Goal: Information Seeking & Learning: Find specific fact

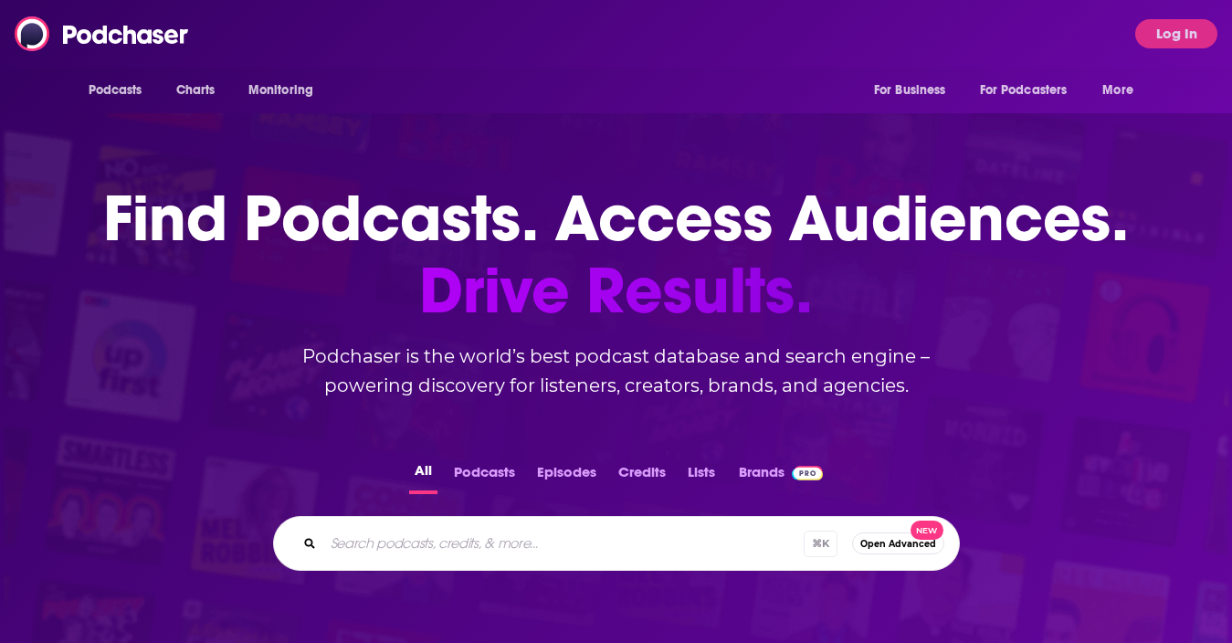
click at [501, 34] on div "Podcasts Charts Monitoring For Business For Podcasters More Log In" at bounding box center [616, 34] width 1232 height 68
click at [1181, 35] on button "Log In" at bounding box center [1176, 33] width 82 height 29
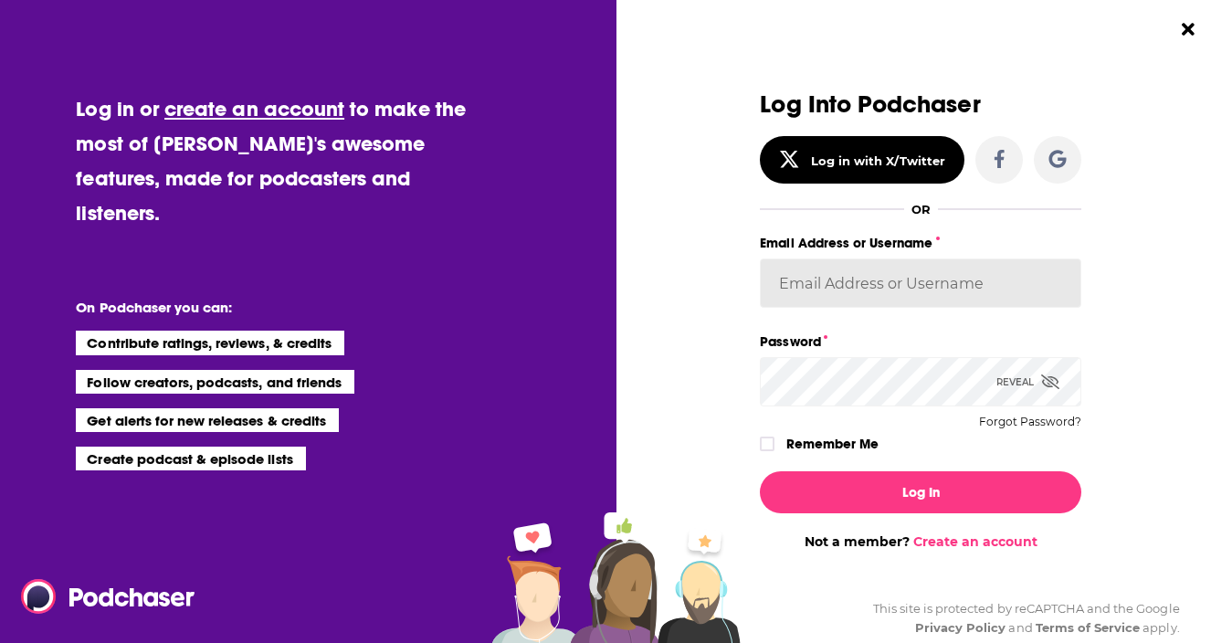
type input "nikki59843"
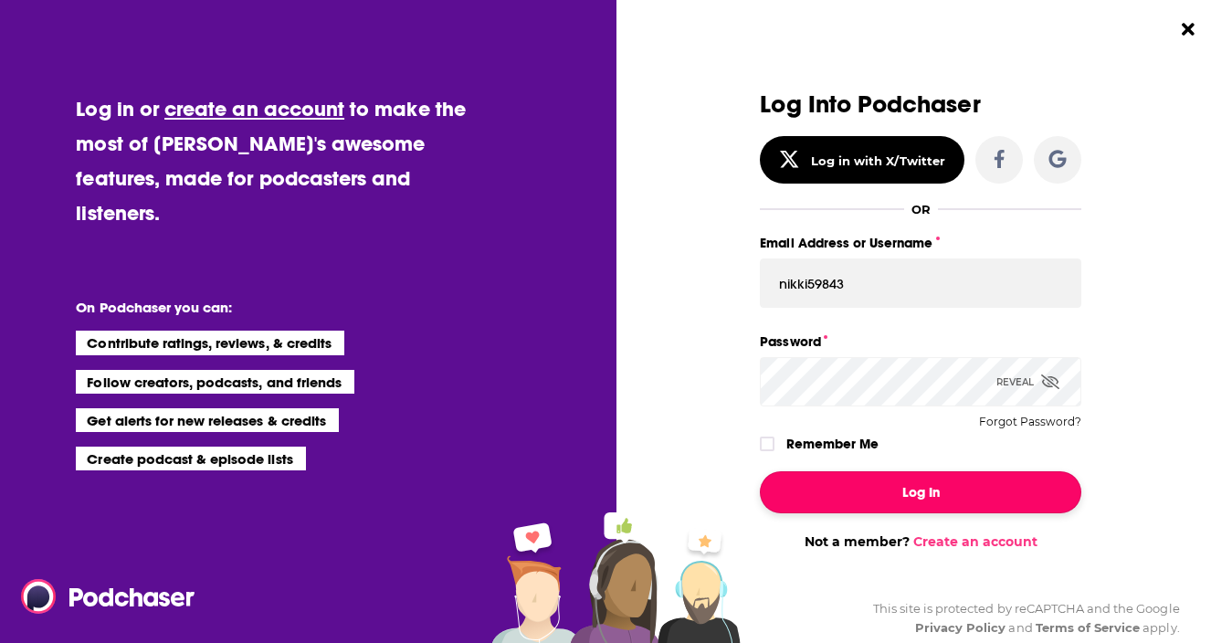
click at [856, 501] on button "Log In" at bounding box center [921, 492] width 322 height 42
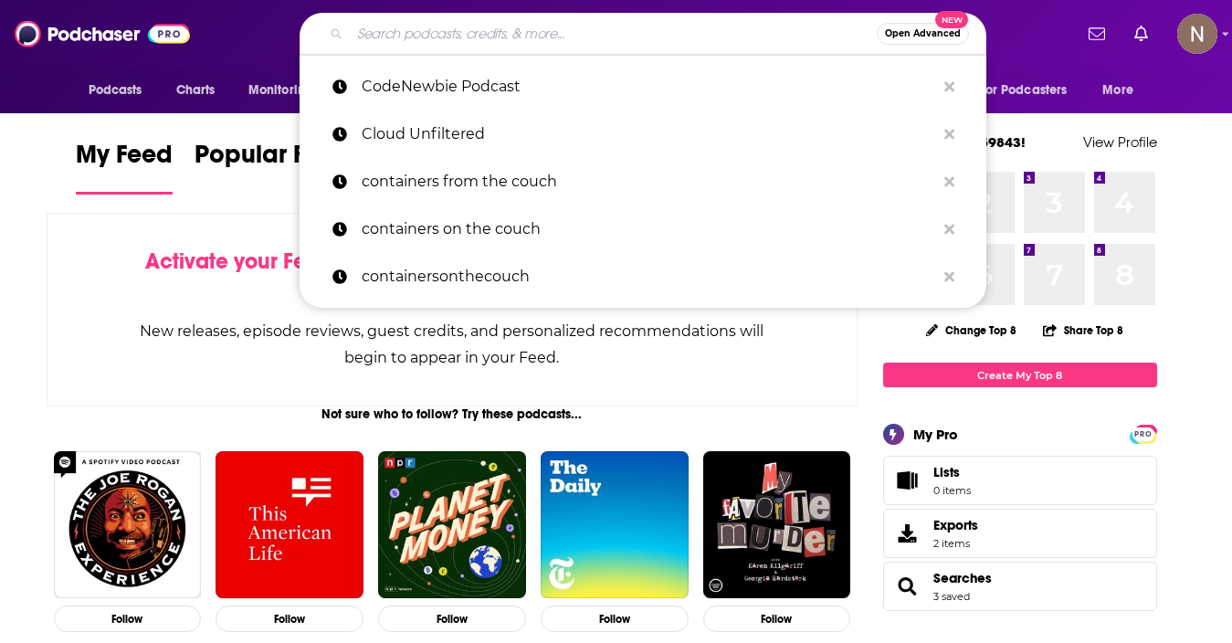
click at [555, 30] on input "Search podcasts, credits, & more..." at bounding box center [613, 33] width 527 height 29
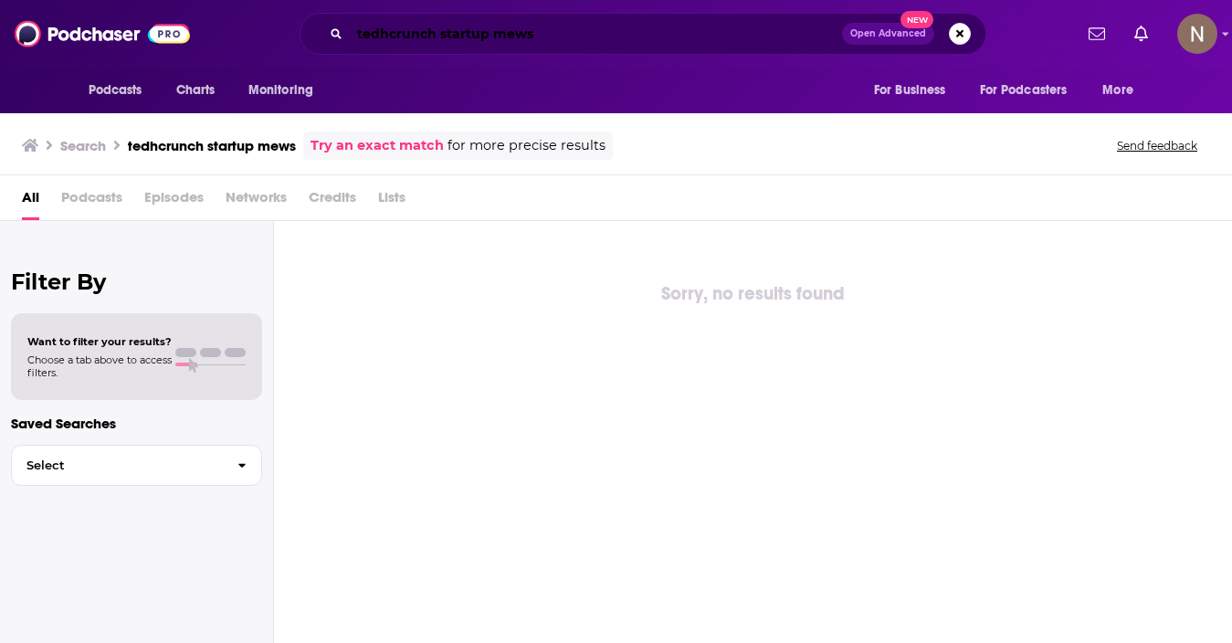
click at [504, 30] on input "tedhcrunch startup mews" at bounding box center [596, 33] width 492 height 29
click at [376, 34] on input "tedhcrunch startup news" at bounding box center [596, 33] width 492 height 29
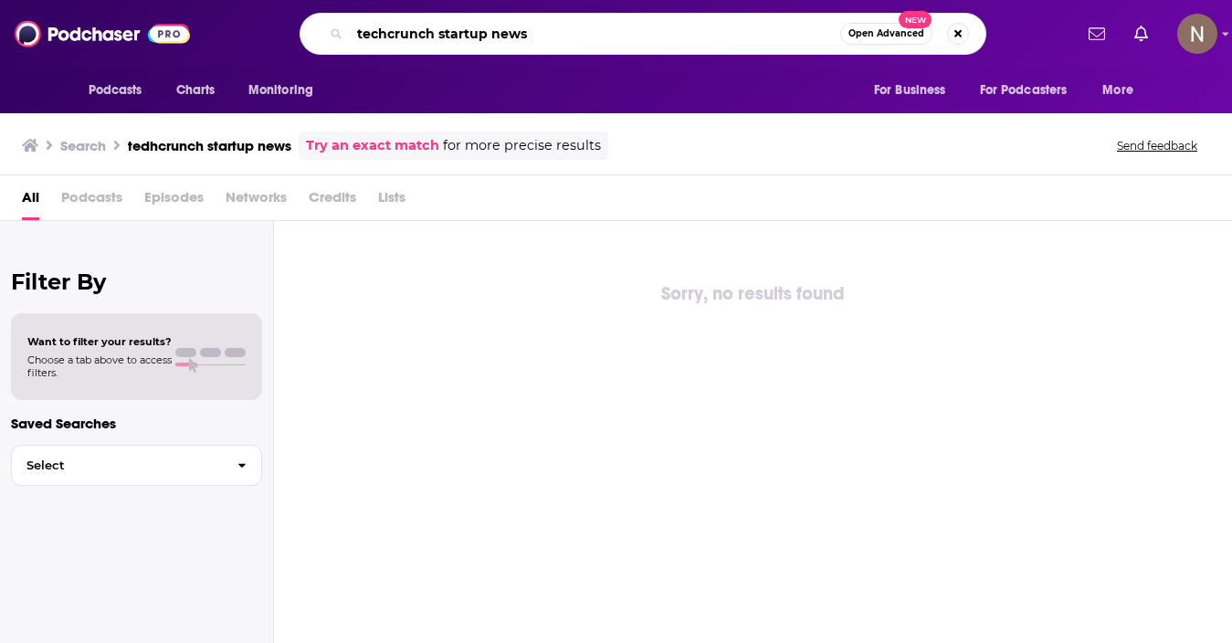
type input "techcrunch startup news"
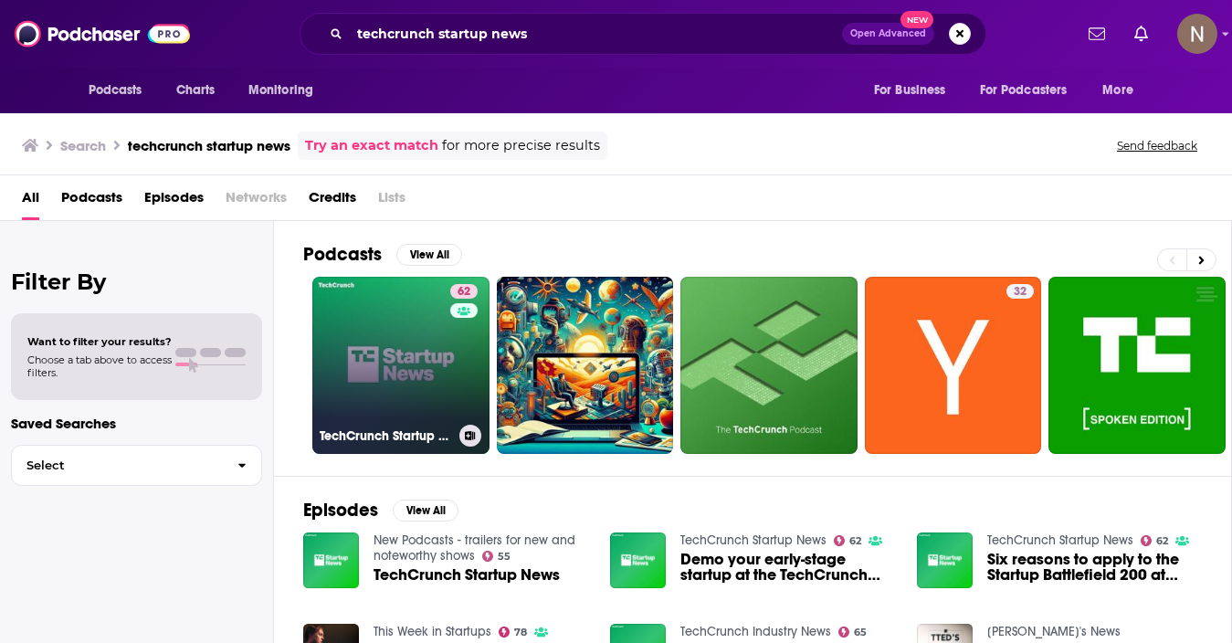
click at [370, 390] on link "62 TechCrunch Startup News" at bounding box center [400, 365] width 177 height 177
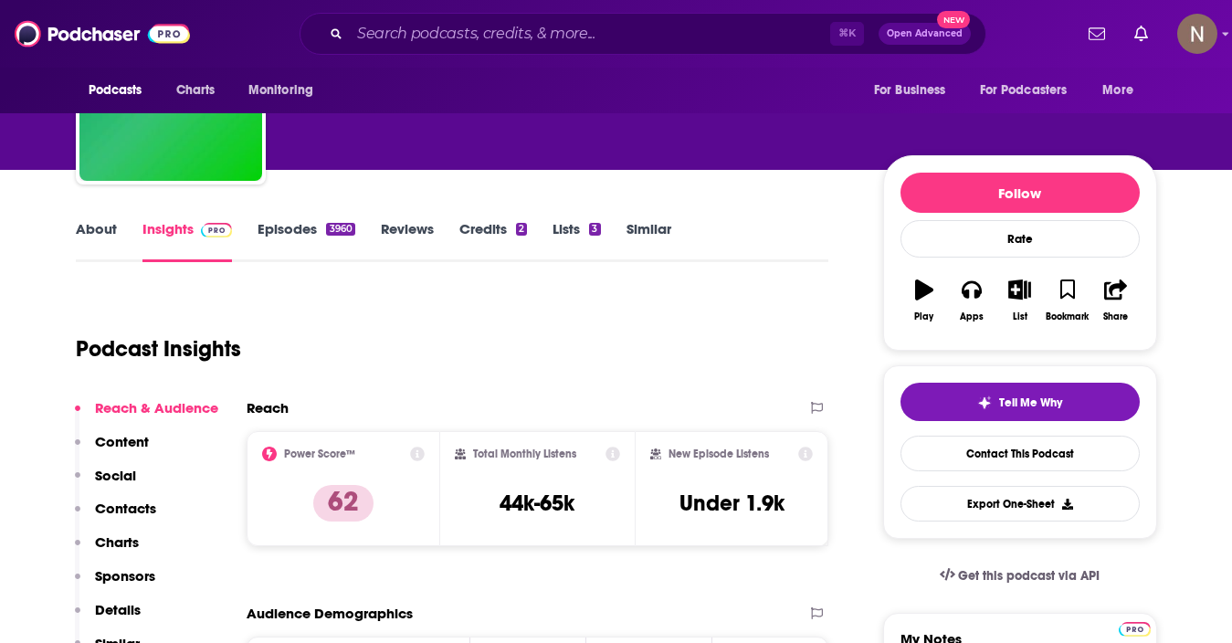
scroll to position [191, 0]
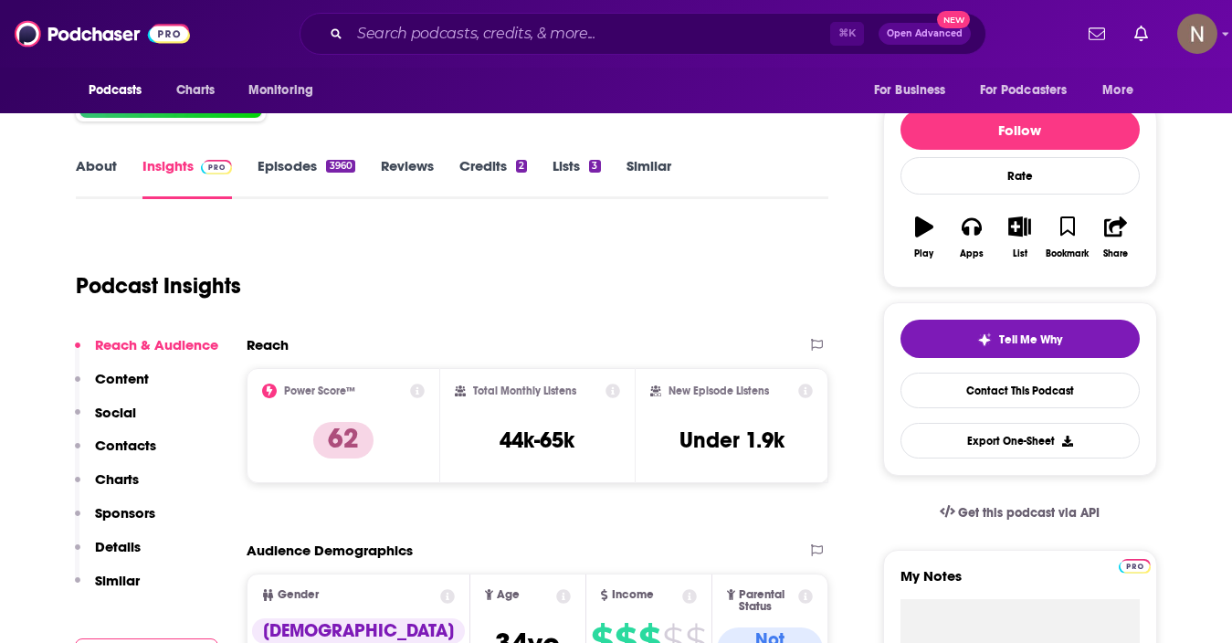
click at [491, 429] on div "Total Monthly Listens 44k-65k" at bounding box center [537, 426] width 165 height 84
drag, startPoint x: 487, startPoint y: 438, endPoint x: 594, endPoint y: 438, distance: 106.9
click at [594, 438] on div "Total Monthly Listens 44k-65k" at bounding box center [537, 426] width 165 height 84
copy h3 "44k-65k"
